Goal: Communication & Community: Ask a question

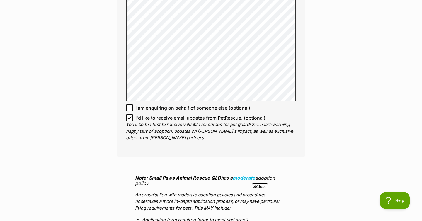
scroll to position [450, 0]
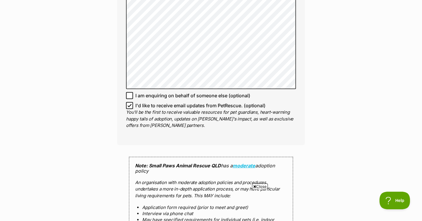
click at [129, 103] on icon at bounding box center [129, 105] width 4 height 4
click at [129, 102] on input "I'd like to receive email updates from PetRescue. (optional)" at bounding box center [129, 105] width 7 height 7
checkbox input "false"
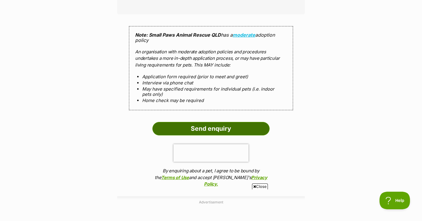
scroll to position [581, 0]
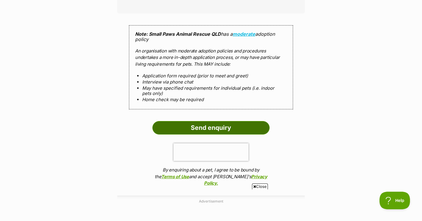
click at [245, 122] on input "Send enquiry" at bounding box center [210, 127] width 117 height 13
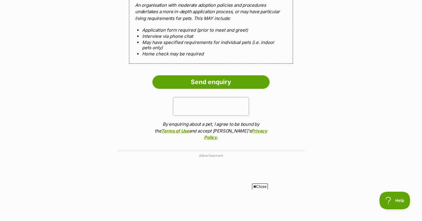
scroll to position [627, 0]
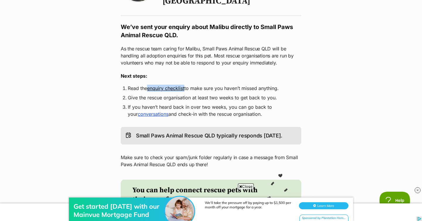
scroll to position [95, 0]
click at [303, 98] on div "Return to [PERSON_NAME]'s profile Woof! Meow! Thank you for enquiring about [GE…" at bounding box center [210, 110] width 187 height 303
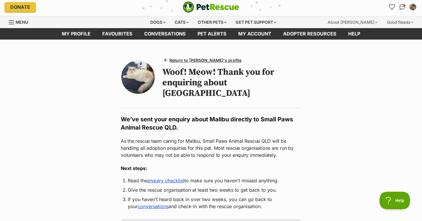
scroll to position [0, 0]
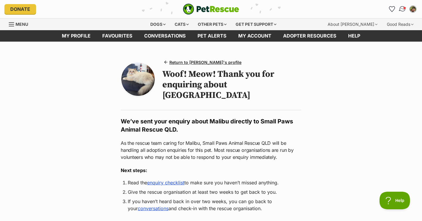
click at [402, 7] on img "Conversations" at bounding box center [402, 9] width 8 height 8
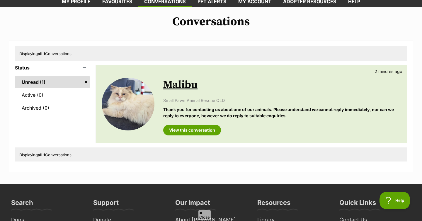
scroll to position [36, 0]
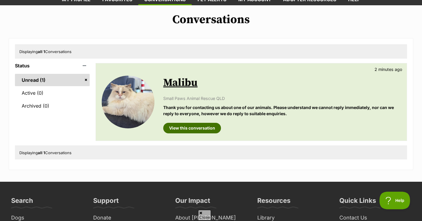
click at [203, 131] on link "View this conversation" at bounding box center [192, 128] width 58 height 11
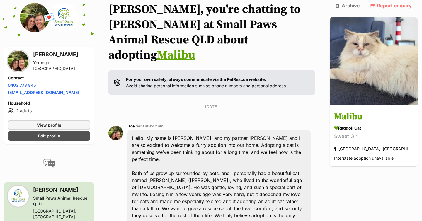
scroll to position [35, 0]
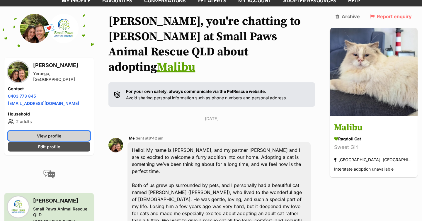
click at [68, 133] on link "View profile" at bounding box center [49, 136] width 82 height 10
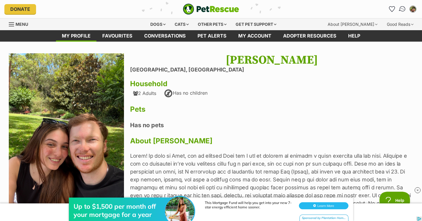
click at [402, 8] on img "Conversations" at bounding box center [402, 9] width 8 height 8
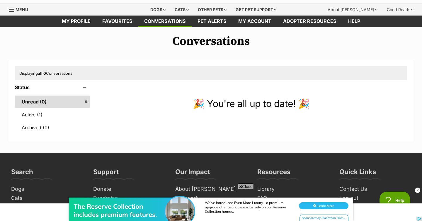
scroll to position [20, 0]
